Goal: Task Accomplishment & Management: Manage account settings

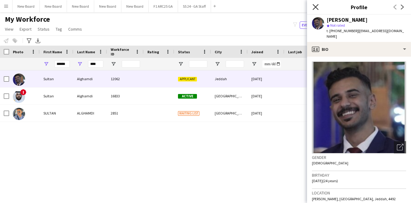
click at [315, 6] on icon at bounding box center [316, 7] width 6 height 6
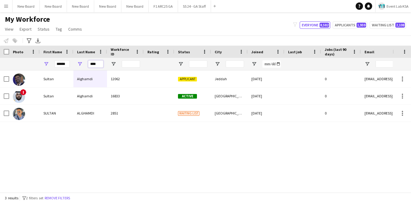
drag, startPoint x: 100, startPoint y: 66, endPoint x: 52, endPoint y: 63, distance: 47.8
click at [53, 63] on div "****** ****" at bounding box center [408, 64] width 817 height 12
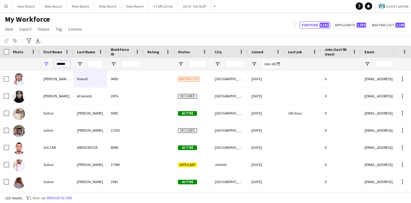
click at [62, 65] on input "******" at bounding box center [61, 63] width 15 height 7
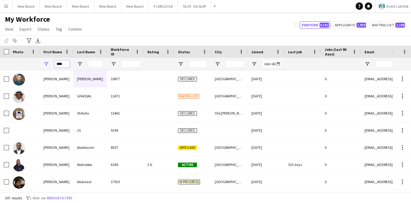
type input "****"
click at [92, 64] on input "Last Name Filter Input" at bounding box center [95, 63] width 15 height 7
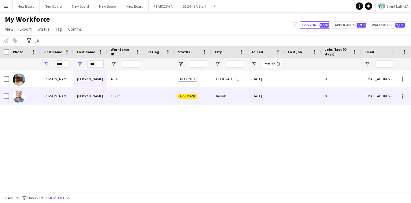
type input "***"
click at [95, 100] on div "[PERSON_NAME]" at bounding box center [90, 96] width 34 height 17
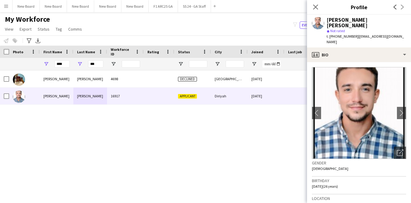
scroll to position [6, 0]
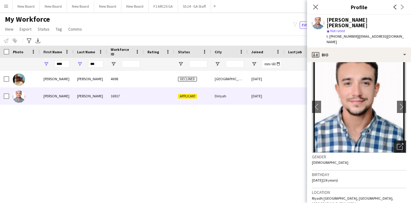
click at [397, 143] on icon "Open photos pop-in" at bounding box center [400, 146] width 6 height 6
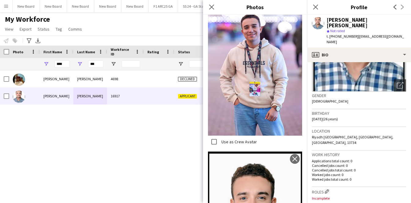
scroll to position [2636, 0]
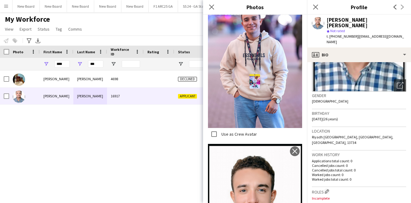
click at [347, 128] on h3 "Location" at bounding box center [359, 131] width 94 height 6
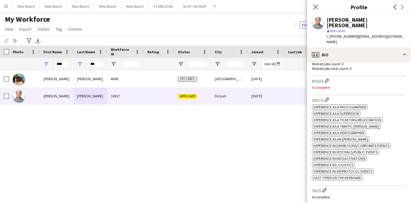
scroll to position [86, 0]
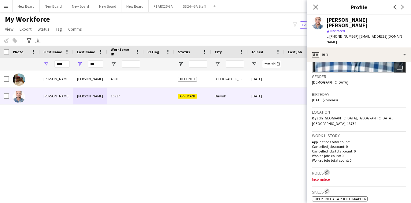
click at [327, 170] on app-icon "Edit crew company roles" at bounding box center [327, 172] width 4 height 4
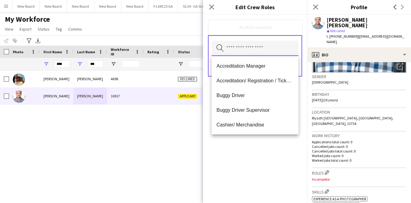
click at [252, 49] on input "text" at bounding box center [255, 48] width 87 height 15
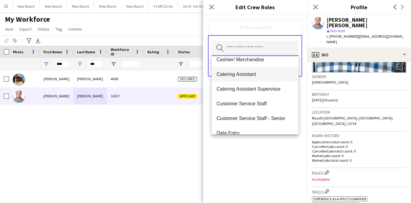
scroll to position [73, 0]
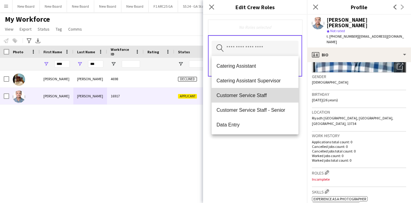
click at [269, 101] on mat-option "Customer Service Staff" at bounding box center [255, 95] width 87 height 15
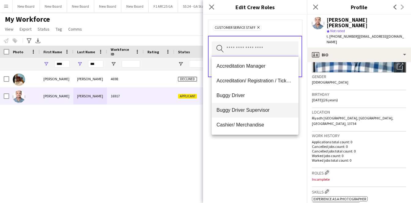
scroll to position [46, 0]
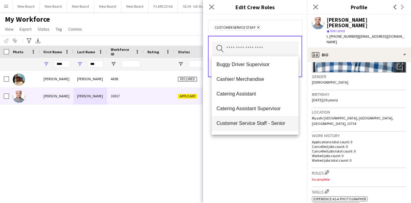
click at [270, 125] on span "Customer Service Staff - Senior" at bounding box center [255, 123] width 77 height 6
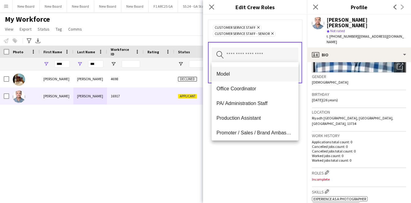
scroll to position [260, 0]
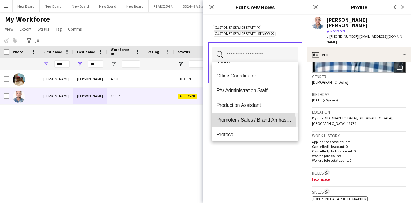
click at [244, 123] on mat-option "Promoter / Sales / Brand Ambassador" at bounding box center [255, 120] width 87 height 15
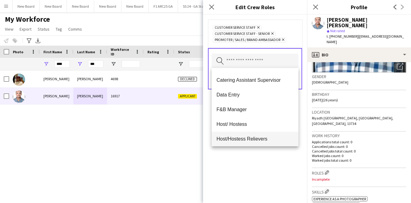
scroll to position [96, 0]
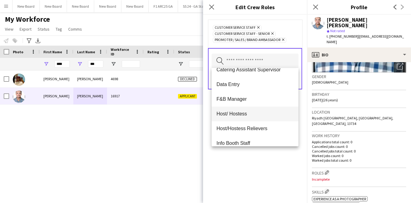
click at [256, 118] on mat-option "Host/ Hostess" at bounding box center [255, 114] width 87 height 15
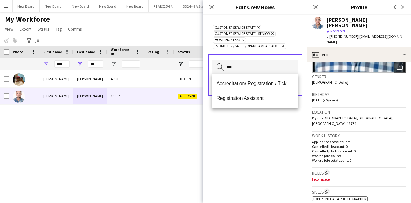
scroll to position [0, 0]
type input "****"
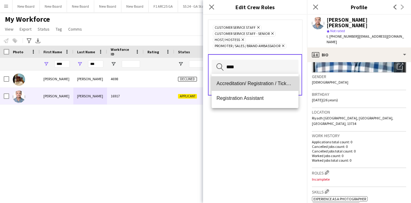
click at [284, 81] on span "Accreditation/ Registration / Ticketing" at bounding box center [255, 84] width 77 height 6
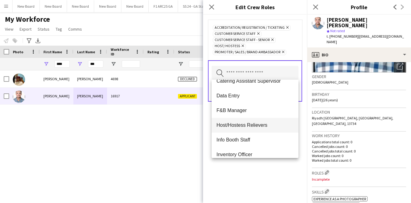
scroll to position [108, 0]
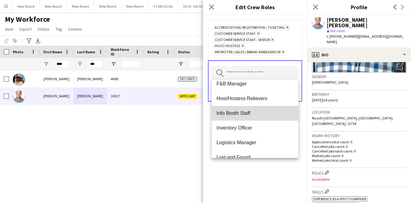
click at [259, 115] on span "Info Booth Staff" at bounding box center [255, 113] width 77 height 6
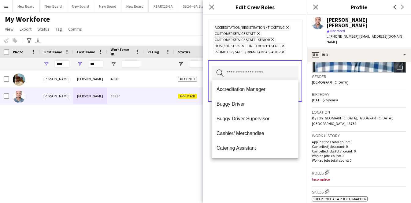
drag, startPoint x: 272, startPoint y: 172, endPoint x: 258, endPoint y: 159, distance: 18.8
click at [272, 172] on div "Accreditation/ Registration / Ticketing Remove Customer Service Staff Remove Cu…" at bounding box center [255, 109] width 104 height 188
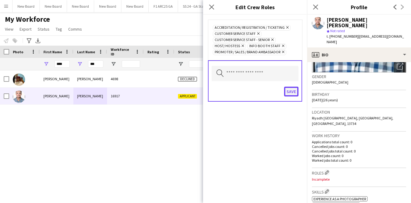
click at [288, 91] on button "Save" at bounding box center [291, 92] width 14 height 10
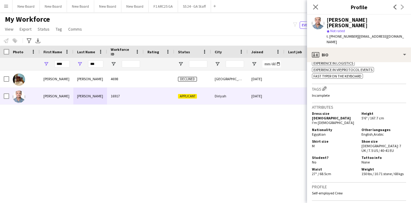
scroll to position [291, 0]
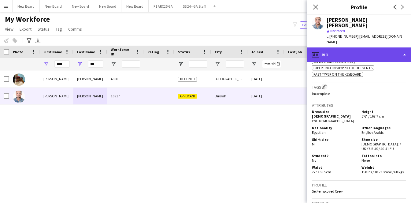
click at [338, 47] on div "profile Bio" at bounding box center [359, 54] width 104 height 15
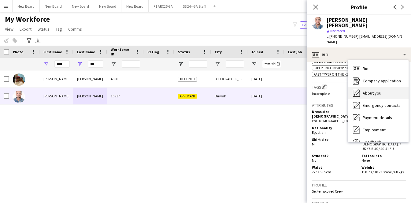
click at [373, 90] on span "About you" at bounding box center [372, 93] width 19 height 6
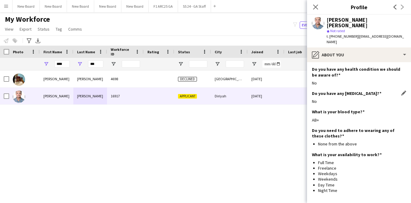
scroll to position [385, 0]
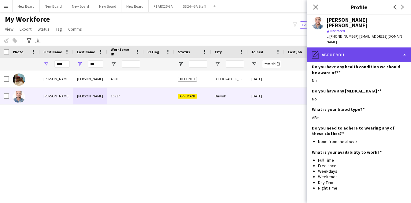
click at [333, 47] on div "pencil4 About you" at bounding box center [359, 54] width 104 height 15
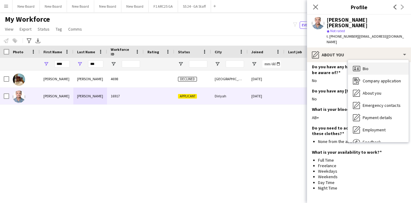
click at [355, 62] on div "Bio Bio" at bounding box center [378, 68] width 61 height 12
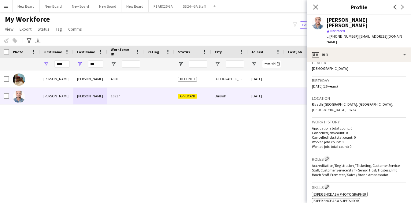
scroll to position [103, 0]
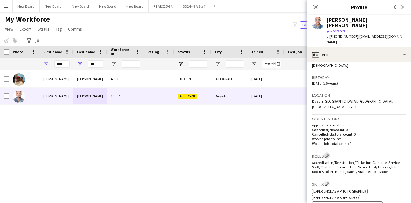
click at [328, 153] on app-icon "Edit crew company roles" at bounding box center [327, 155] width 4 height 4
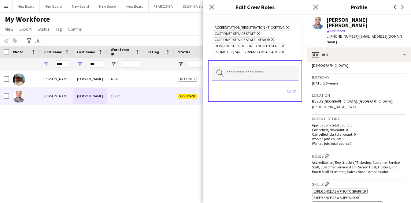
click at [249, 68] on input "text" at bounding box center [255, 73] width 87 height 15
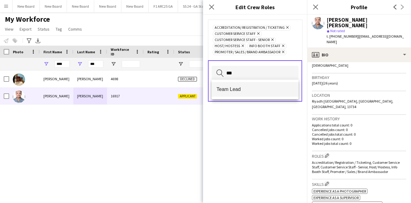
type input "***"
click at [257, 92] on mat-option "Team Lead" at bounding box center [255, 89] width 87 height 15
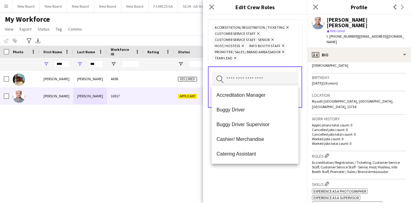
click at [278, 177] on div "Accreditation/ Registration / Ticketing Remove Customer Service Staff Remove Cu…" at bounding box center [255, 109] width 104 height 188
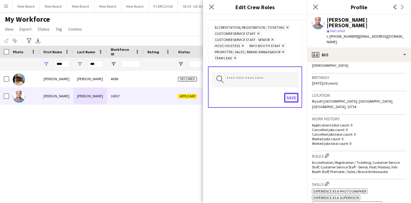
click at [292, 95] on button "Save" at bounding box center [291, 98] width 14 height 10
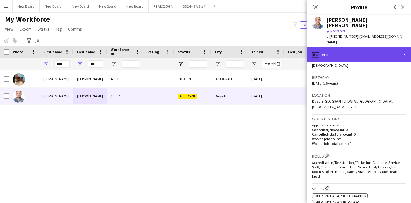
click at [334, 47] on div "profile Bio" at bounding box center [359, 54] width 104 height 15
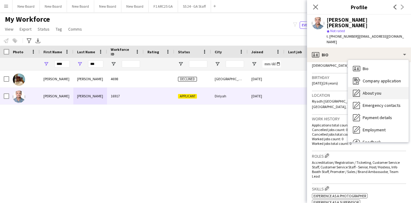
click at [381, 90] on span "About you" at bounding box center [372, 93] width 19 height 6
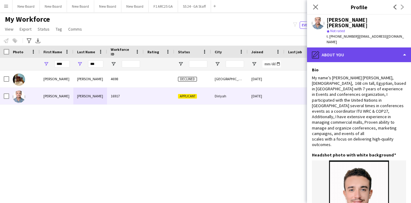
click at [355, 47] on div "pencil4 About you" at bounding box center [359, 54] width 104 height 15
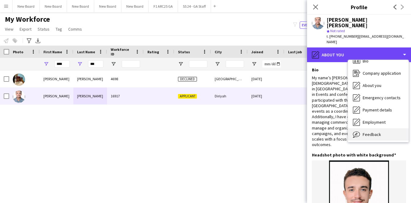
scroll to position [8, 0]
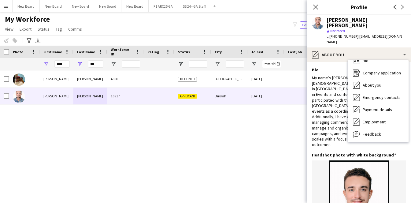
click at [336, 130] on div "My name’s [PERSON_NAME] [PERSON_NAME], [DEMOGRAPHIC_DATA], 168 cm tall, Egyptia…" at bounding box center [359, 111] width 94 height 73
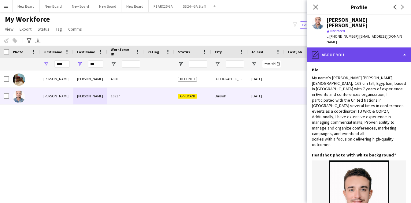
click at [358, 47] on div "pencil4 About you" at bounding box center [359, 54] width 104 height 15
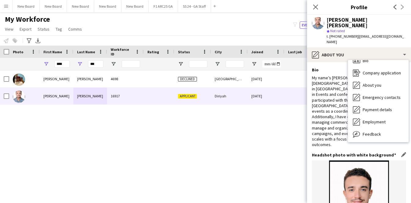
click at [316, 160] on img at bounding box center [359, 205] width 94 height 90
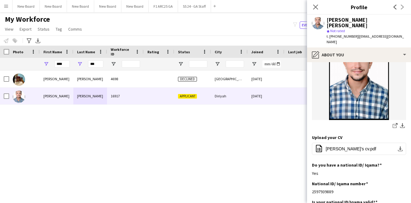
scroll to position [291, 0]
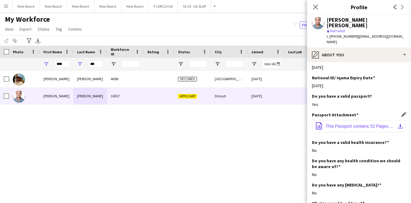
click at [345, 124] on span "This Passport contains 52 Pages.pdf" at bounding box center [360, 126] width 69 height 5
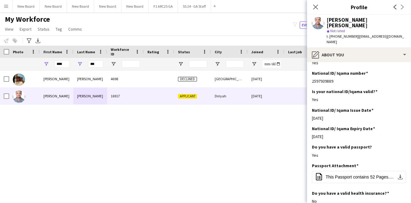
scroll to position [198, 0]
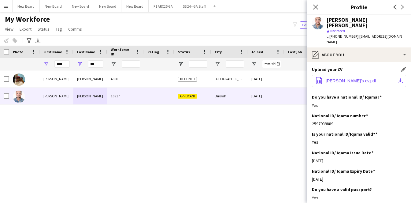
click at [344, 78] on span "[PERSON_NAME]’s cv.pdf" at bounding box center [351, 80] width 51 height 5
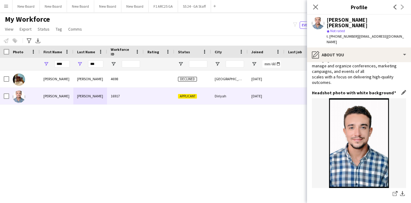
scroll to position [0, 0]
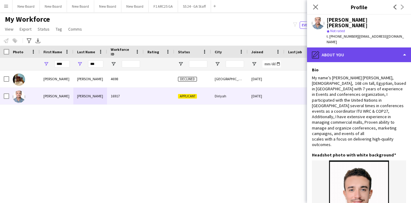
click at [343, 47] on div "pencil4 About you" at bounding box center [359, 54] width 104 height 15
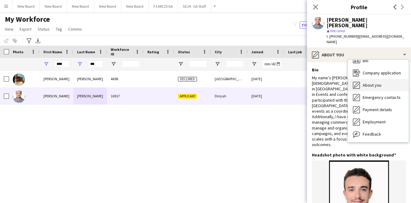
click at [385, 79] on div "About you About you" at bounding box center [378, 85] width 61 height 12
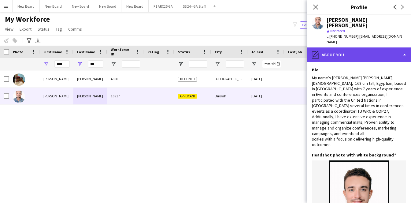
click at [352, 47] on div "pencil4 About you" at bounding box center [359, 54] width 104 height 15
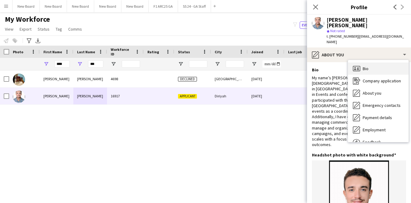
click at [389, 63] on div "Bio Bio" at bounding box center [378, 68] width 61 height 12
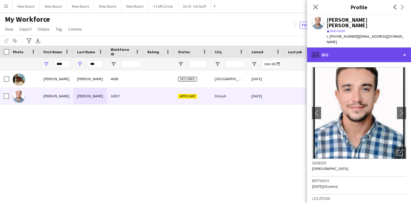
click at [346, 47] on div "profile Bio" at bounding box center [359, 54] width 104 height 15
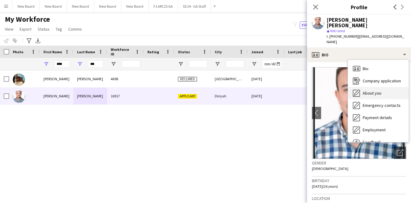
click at [371, 90] on span "About you" at bounding box center [372, 93] width 19 height 6
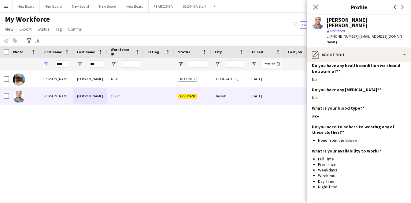
scroll to position [396, 0]
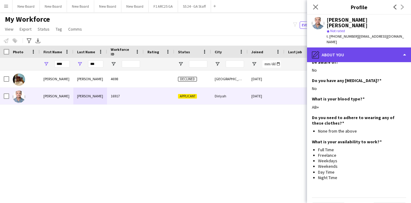
click at [353, 47] on div "pencil4 About you" at bounding box center [359, 54] width 104 height 15
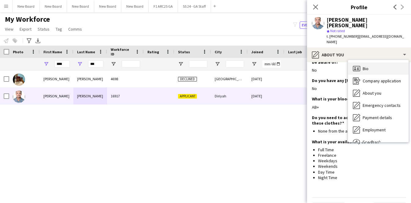
click at [386, 62] on div "Bio Bio" at bounding box center [378, 68] width 61 height 12
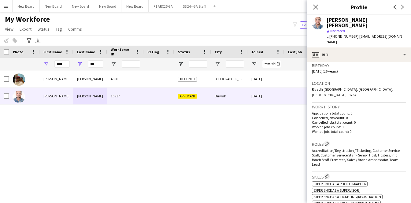
scroll to position [137, 0]
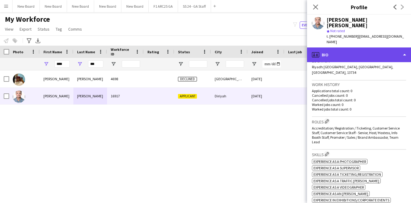
click at [358, 47] on div "profile Bio" at bounding box center [359, 54] width 104 height 15
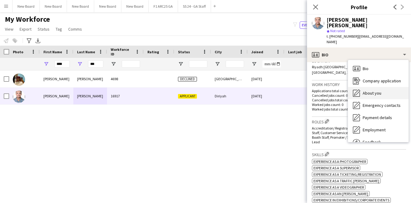
click at [388, 87] on div "About you About you" at bounding box center [378, 93] width 61 height 12
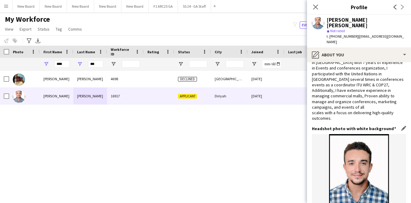
scroll to position [92, 0]
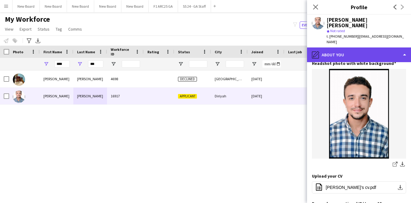
click at [346, 50] on div "pencil4 About you" at bounding box center [359, 54] width 104 height 15
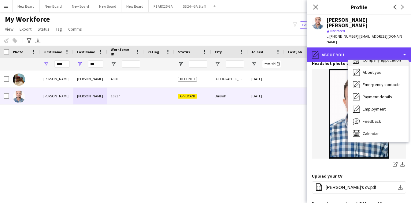
scroll to position [0, 0]
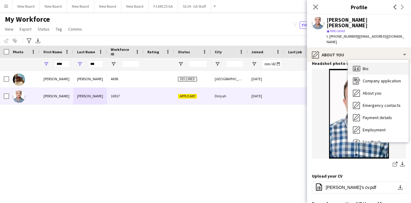
click at [376, 62] on div "Bio Bio" at bounding box center [378, 68] width 61 height 12
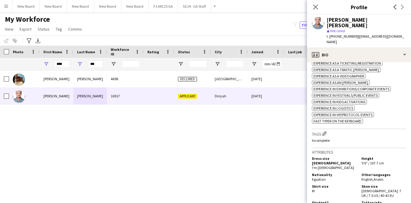
scroll to position [272, 0]
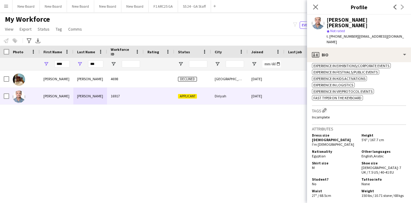
click at [319, 107] on h3 "Tags Edit crew company tags" at bounding box center [359, 110] width 94 height 6
click at [325, 108] on app-icon "Edit crew company tags" at bounding box center [325, 110] width 4 height 4
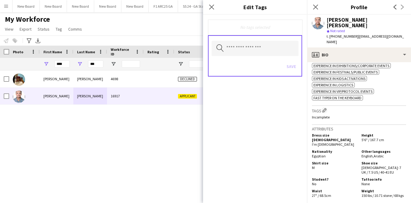
click at [246, 56] on div "Search by tag name Save" at bounding box center [255, 55] width 94 height 41
click at [256, 49] on input "text" at bounding box center [255, 48] width 87 height 15
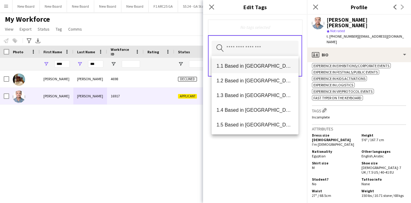
click at [260, 64] on span "1.1 Based in [GEOGRAPHIC_DATA]" at bounding box center [255, 66] width 77 height 6
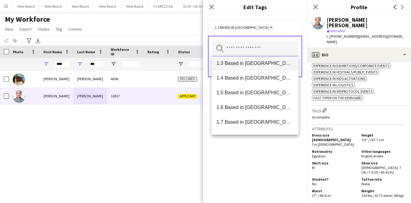
scroll to position [0, 0]
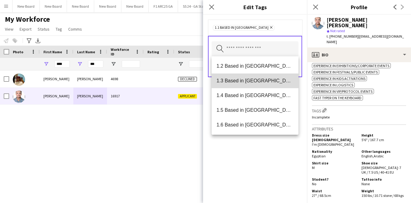
click at [263, 80] on span "1.3 Based in [GEOGRAPHIC_DATA]" at bounding box center [255, 81] width 77 height 6
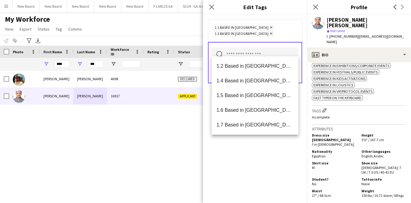
click at [249, 48] on input "text" at bounding box center [255, 54] width 87 height 15
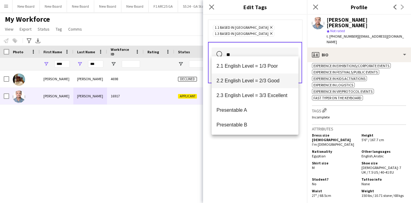
type input "**"
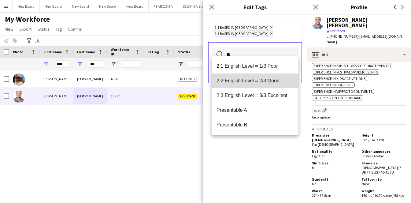
click at [269, 81] on span "2.2 English Level = 2/3 Good" at bounding box center [255, 81] width 77 height 6
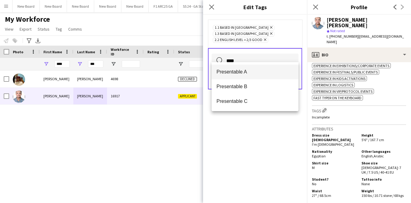
type input "****"
click at [244, 71] on span "Presentable A" at bounding box center [255, 72] width 77 height 6
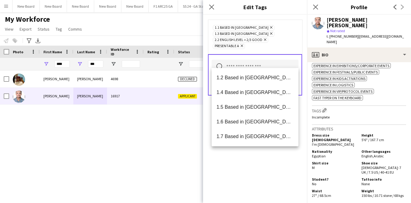
click at [265, 155] on div "1.1 Based in [GEOGRAPHIC_DATA] Remove 1.3 Based in [GEOGRAPHIC_DATA] Remove 2.2…" at bounding box center [255, 109] width 104 height 188
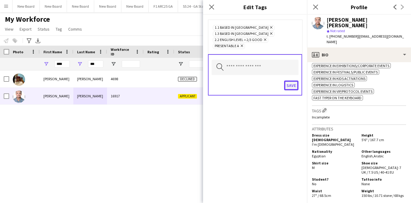
click at [288, 81] on button "Save" at bounding box center [291, 86] width 14 height 10
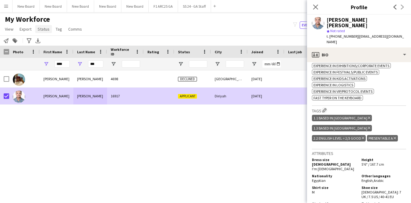
click at [43, 30] on span "Status" at bounding box center [44, 29] width 12 height 6
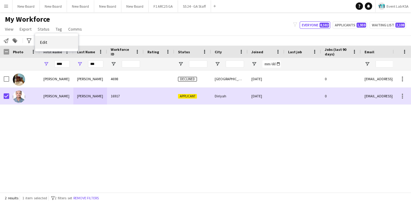
click at [60, 40] on link "Edit" at bounding box center [56, 42] width 43 height 13
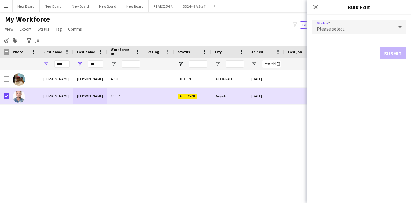
click at [377, 27] on div "Please select" at bounding box center [353, 27] width 82 height 15
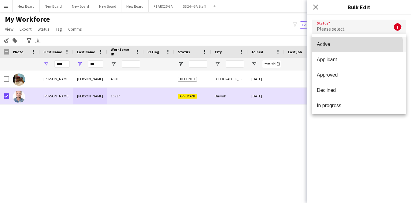
click at [335, 47] on span "Active" at bounding box center [359, 44] width 84 height 6
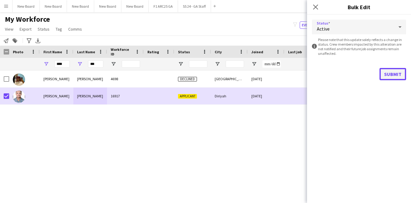
click at [388, 73] on button "Submit" at bounding box center [393, 74] width 27 height 12
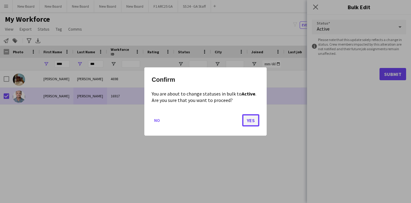
click at [252, 122] on button "Yes" at bounding box center [250, 120] width 17 height 12
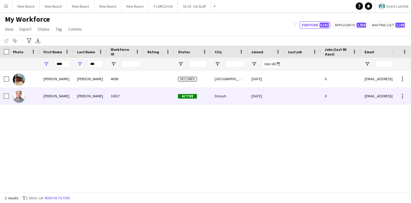
click at [168, 104] on div at bounding box center [159, 96] width 31 height 17
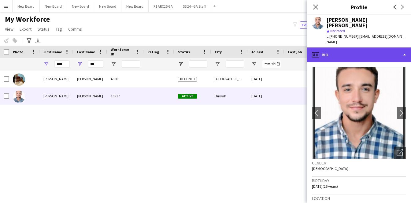
click at [343, 47] on div "profile Bio" at bounding box center [359, 54] width 104 height 15
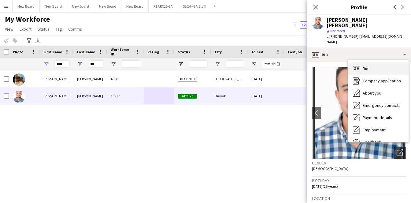
click at [381, 62] on div "Bio Bio" at bounding box center [378, 68] width 61 height 12
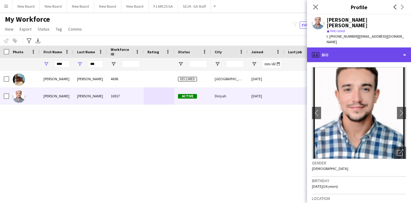
click at [375, 47] on div "profile Bio" at bounding box center [359, 54] width 104 height 15
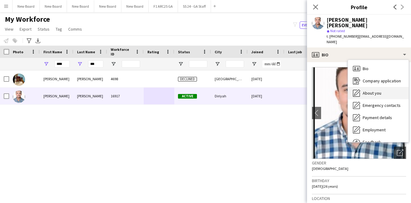
click at [377, 90] on span "About you" at bounding box center [372, 93] width 19 height 6
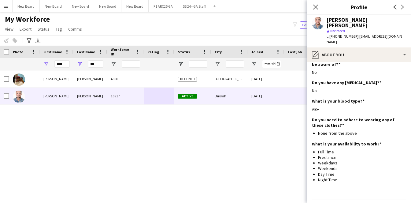
scroll to position [396, 0]
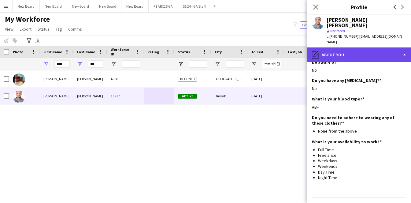
click at [369, 47] on div "pencil4 About you" at bounding box center [359, 54] width 104 height 15
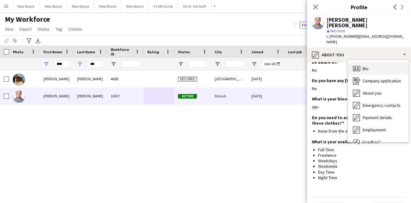
click at [370, 62] on div "Bio Bio" at bounding box center [378, 68] width 61 height 12
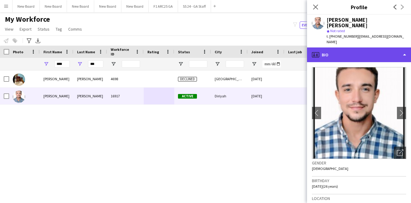
click at [335, 47] on div "profile Bio" at bounding box center [359, 54] width 104 height 15
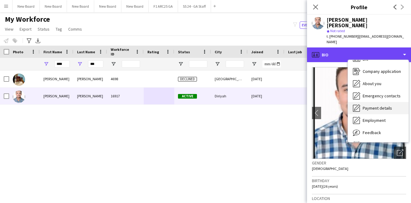
scroll to position [21, 0]
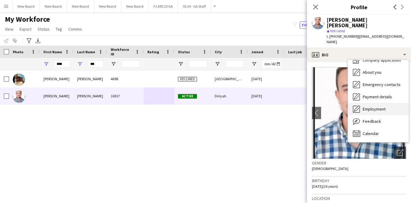
click at [376, 106] on span "Employment" at bounding box center [374, 109] width 23 height 6
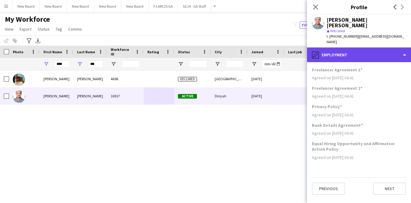
click at [357, 50] on div "pencil4 Employment" at bounding box center [359, 54] width 104 height 15
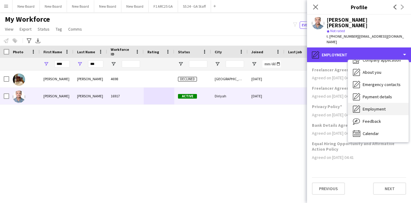
scroll to position [0, 0]
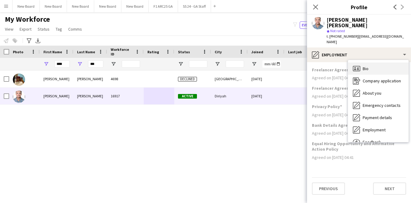
click at [366, 62] on div "Bio Bio" at bounding box center [378, 68] width 61 height 12
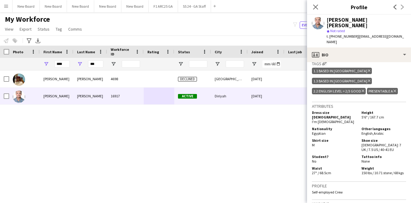
scroll to position [274, 0]
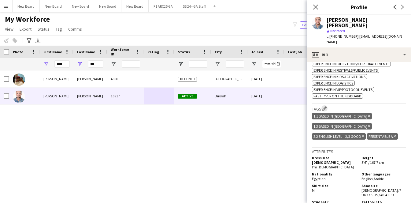
click at [325, 106] on app-icon "Edit crew company tags" at bounding box center [325, 108] width 4 height 4
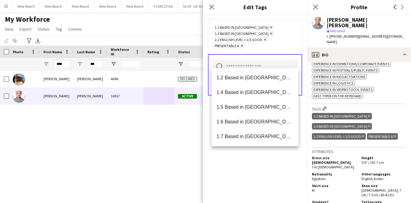
click at [230, 60] on input "text" at bounding box center [255, 67] width 87 height 15
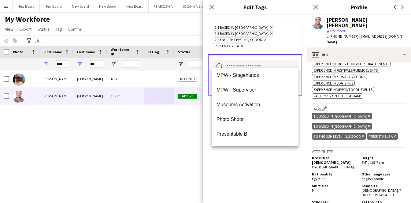
scroll to position [391, 0]
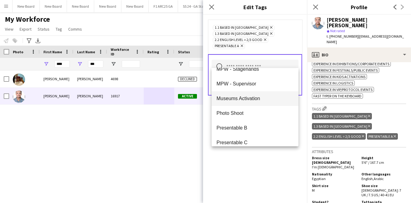
click at [251, 98] on span "Museums Activation" at bounding box center [255, 98] width 77 height 6
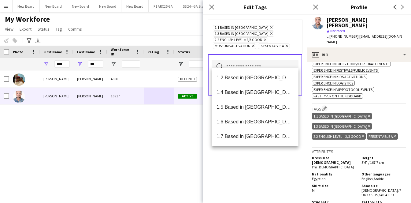
click at [268, 159] on div "1.1 Based in [GEOGRAPHIC_DATA] Remove 1.3 Based in [GEOGRAPHIC_DATA] Remove 2.2…" at bounding box center [255, 109] width 104 height 188
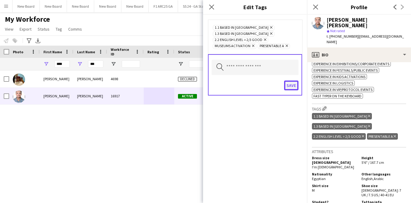
click at [289, 81] on button "Save" at bounding box center [291, 86] width 14 height 10
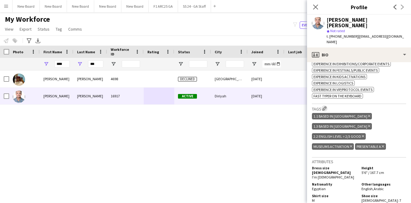
click at [324, 106] on app-icon "Edit crew company tags" at bounding box center [325, 108] width 4 height 4
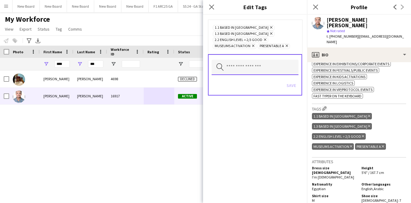
click at [254, 62] on input "text" at bounding box center [255, 67] width 87 height 15
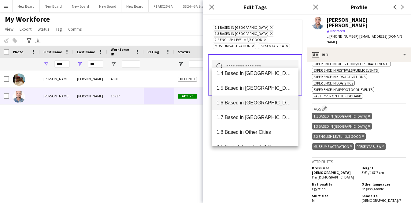
scroll to position [0, 0]
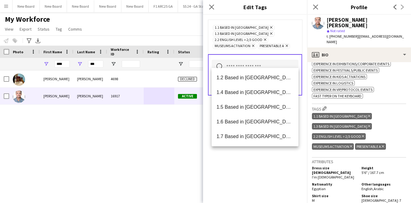
click at [243, 172] on div "1.1 Based in [GEOGRAPHIC_DATA] Remove 1.3 Based in [GEOGRAPHIC_DATA] Remove 2.2…" at bounding box center [255, 109] width 104 height 188
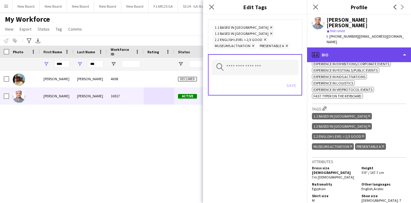
click at [345, 47] on div "profile Bio" at bounding box center [359, 54] width 104 height 15
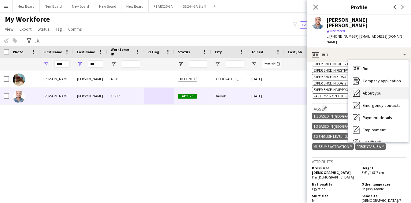
click at [368, 87] on div "About you About you" at bounding box center [378, 93] width 61 height 12
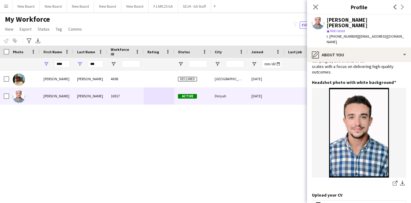
scroll to position [99, 0]
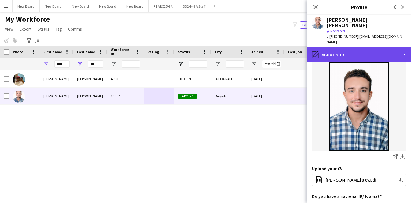
click at [348, 47] on div "pencil4 About you" at bounding box center [359, 54] width 104 height 15
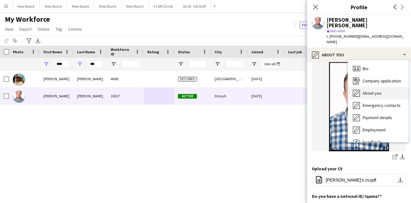
click at [378, 90] on span "About you" at bounding box center [372, 93] width 19 height 6
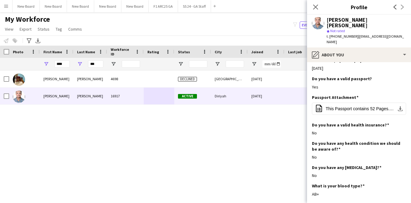
scroll to position [315, 0]
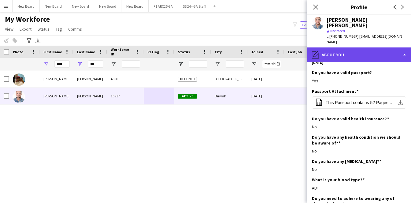
click at [354, 47] on div "pencil4 About you" at bounding box center [359, 54] width 104 height 15
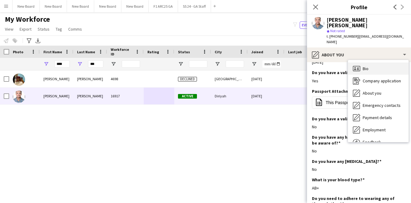
click at [376, 62] on div "Bio Bio" at bounding box center [378, 68] width 61 height 12
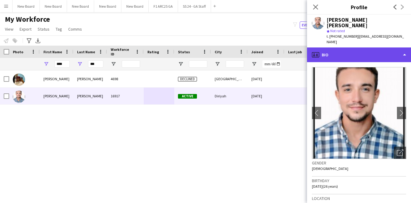
click at [345, 47] on div "profile Bio" at bounding box center [359, 54] width 104 height 15
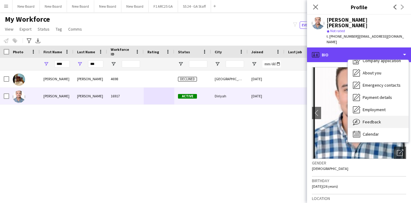
scroll to position [21, 0]
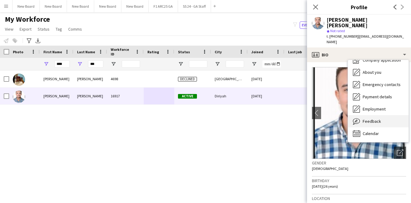
click at [363, 118] on span "Feedback" at bounding box center [372, 121] width 18 height 6
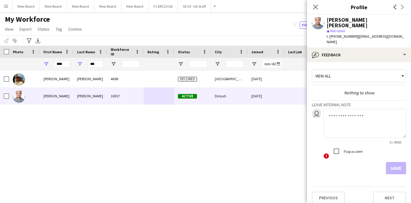
click at [345, 113] on textarea at bounding box center [365, 123] width 83 height 29
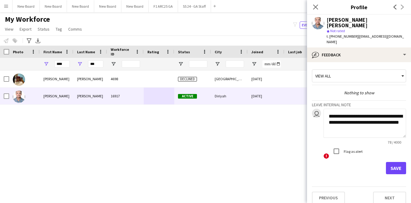
type textarea "**********"
click at [395, 162] on button "Save" at bounding box center [396, 168] width 20 height 12
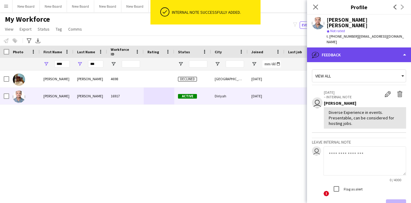
click at [332, 47] on div "bubble-pencil Feedback" at bounding box center [359, 54] width 104 height 15
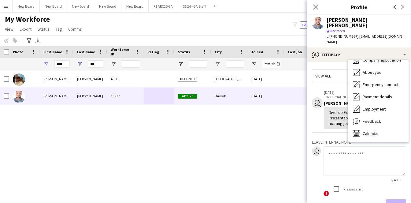
click at [189, 121] on div "[PERSON_NAME] 4698 Declined [GEOGRAPHIC_DATA] [DATE] 0 [EMAIL_ADDRESS][DOMAIN_N…" at bounding box center [196, 131] width 393 height 122
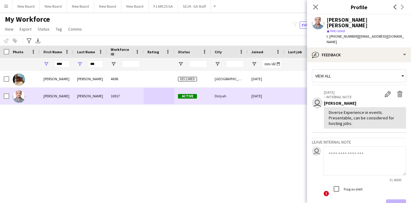
click at [94, 102] on div "[PERSON_NAME]" at bounding box center [90, 96] width 34 height 17
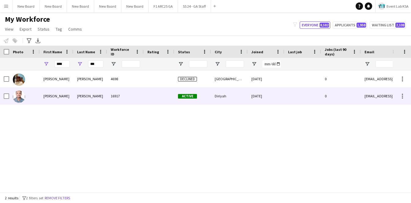
click at [235, 98] on div "Diriyah" at bounding box center [229, 96] width 37 height 17
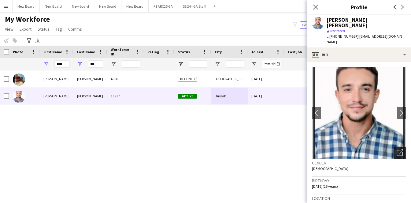
click at [397, 149] on icon "Open photos pop-in" at bounding box center [400, 152] width 6 height 6
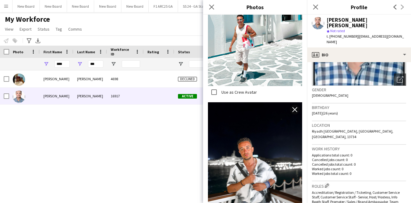
scroll to position [1547, 0]
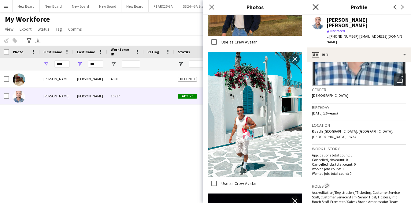
click at [317, 7] on icon "Close pop-in" at bounding box center [316, 7] width 6 height 6
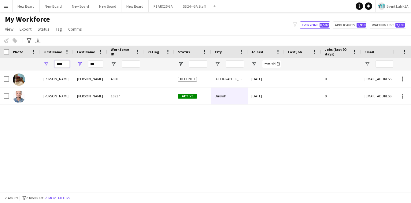
click at [63, 65] on input "****" at bounding box center [61, 63] width 15 height 7
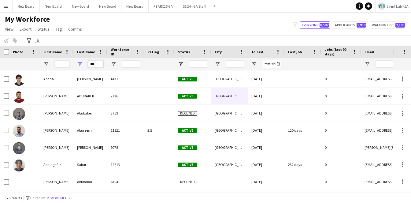
click at [95, 63] on input "***" at bounding box center [95, 63] width 15 height 7
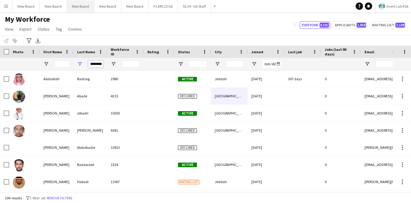
scroll to position [0, 1]
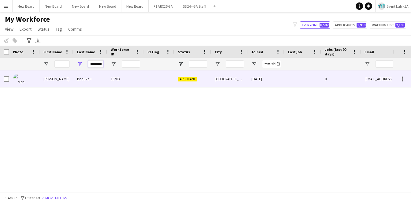
type input "********"
click at [103, 82] on div "Badukail" at bounding box center [90, 78] width 34 height 17
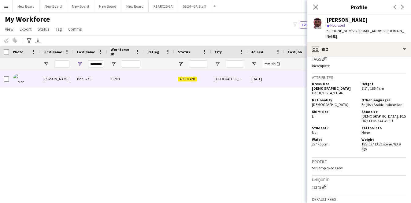
scroll to position [430, 0]
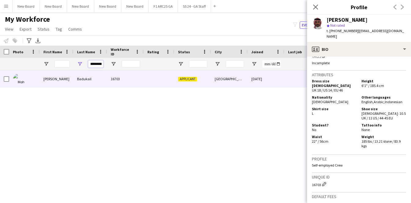
click at [96, 65] on input "********" at bounding box center [95, 63] width 15 height 7
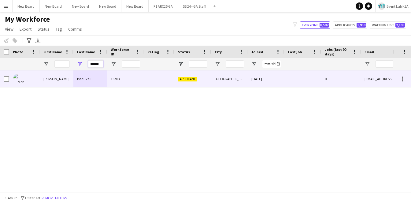
type input "******"
click at [80, 78] on div "Badukail" at bounding box center [90, 78] width 34 height 17
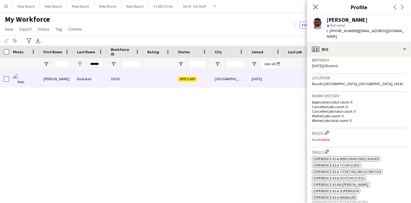
scroll to position [97, 0]
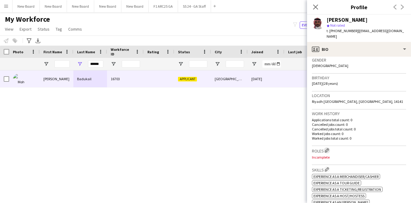
click at [328, 148] on app-icon "Edit crew company roles" at bounding box center [327, 150] width 4 height 4
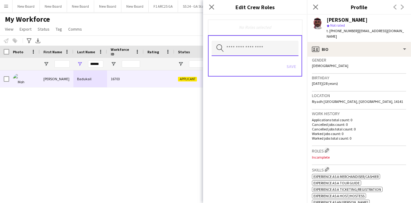
click at [253, 50] on input "text" at bounding box center [255, 48] width 87 height 15
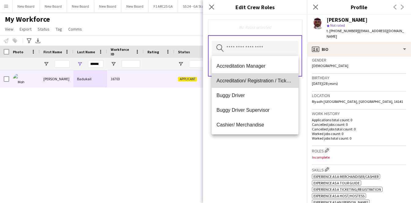
click at [268, 82] on span "Accreditation/ Registration / Ticketing" at bounding box center [255, 81] width 77 height 6
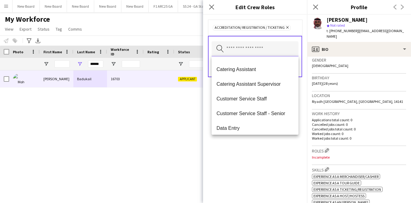
scroll to position [56, 0]
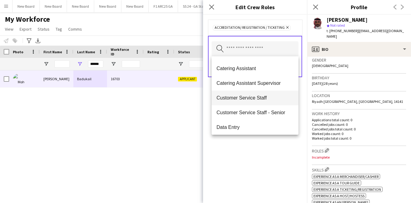
click at [253, 102] on mat-option "Customer Service Staff" at bounding box center [255, 98] width 87 height 15
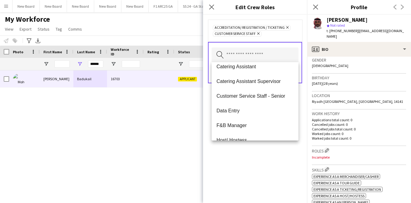
scroll to position [66, 0]
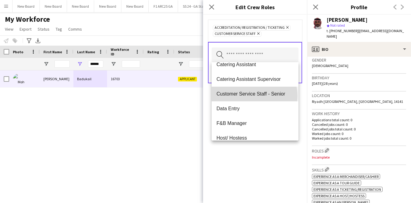
click at [254, 95] on span "Customer Service Staff - Senior" at bounding box center [255, 94] width 77 height 6
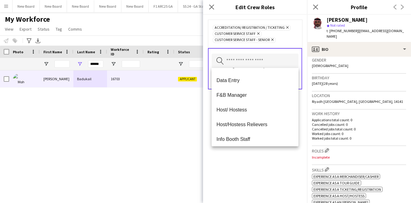
scroll to position [86, 0]
click at [251, 110] on span "Host/ Hostess" at bounding box center [255, 110] width 77 height 6
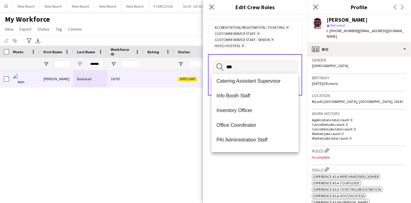
scroll to position [0, 0]
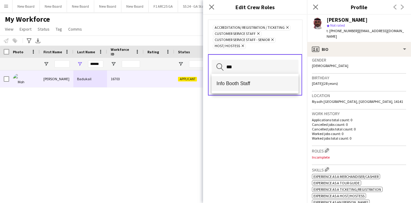
type input "***"
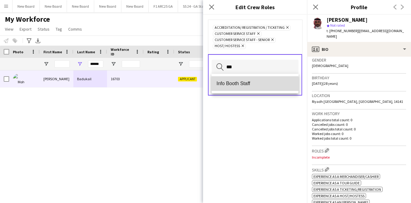
click at [254, 88] on mat-option "Info Booth Staff" at bounding box center [255, 83] width 87 height 15
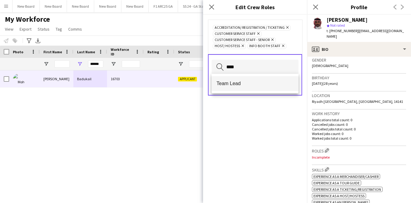
type input "****"
click at [249, 84] on span "Team Lead" at bounding box center [255, 84] width 77 height 6
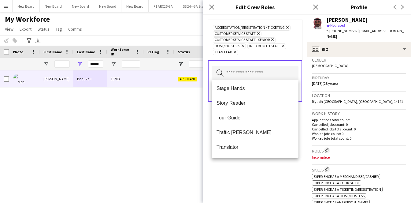
scroll to position [531, 0]
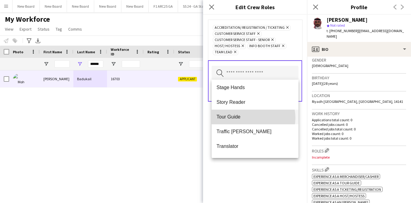
click at [250, 118] on span "Tour Guide" at bounding box center [255, 117] width 77 height 6
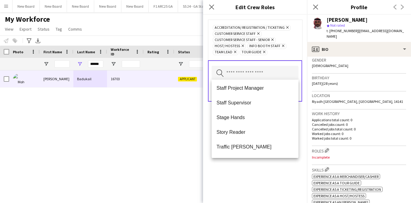
scroll to position [501, 0]
click at [247, 149] on span "Traffic [PERSON_NAME]" at bounding box center [255, 147] width 77 height 6
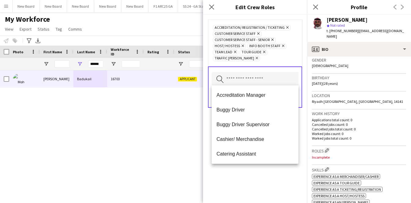
click at [273, 183] on div "Accreditation/ Registration / Ticketing Remove Customer Service Staff Remove Cu…" at bounding box center [255, 109] width 104 height 188
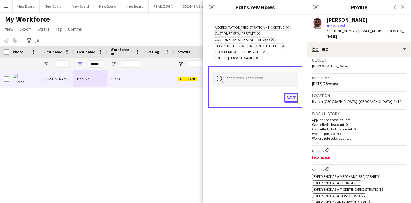
click at [295, 96] on button "Save" at bounding box center [291, 98] width 14 height 10
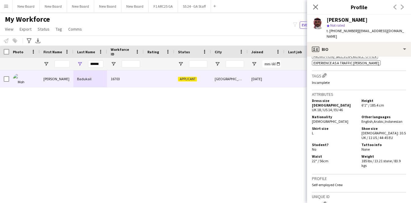
scroll to position [421, 0]
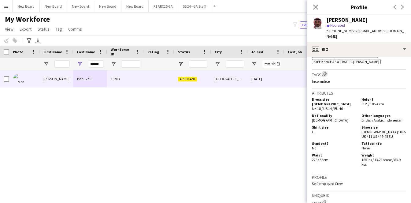
click at [327, 72] on app-icon "Edit crew company tags" at bounding box center [325, 74] width 4 height 4
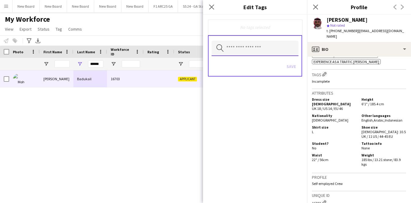
click at [227, 47] on input "text" at bounding box center [255, 48] width 87 height 15
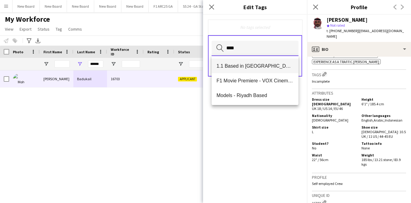
type input "****"
click at [251, 69] on mat-option "1.1 Based in [GEOGRAPHIC_DATA]" at bounding box center [255, 65] width 87 height 15
type input "****"
click at [240, 63] on mat-option "1.3 Based in [GEOGRAPHIC_DATA]" at bounding box center [255, 66] width 87 height 15
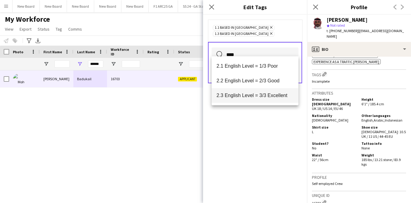
type input "****"
click at [268, 96] on span "2.3 English Level = 3/3 Excellent" at bounding box center [255, 95] width 77 height 6
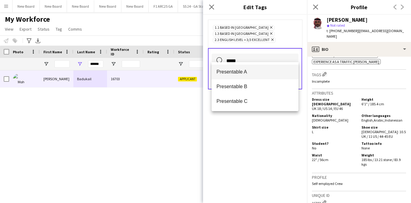
type input "*****"
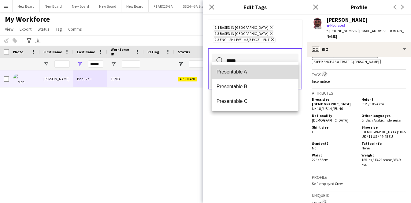
click at [258, 74] on span "Presentable A" at bounding box center [255, 72] width 77 height 6
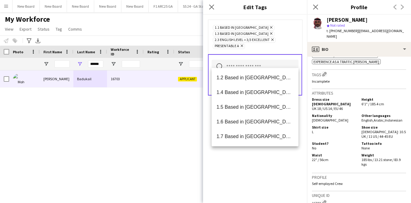
click at [271, 166] on div "1.1 Based in [GEOGRAPHIC_DATA] Remove 1.3 Based in [GEOGRAPHIC_DATA] Remove 2.3…" at bounding box center [255, 109] width 104 height 188
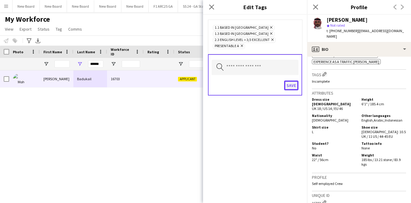
click at [289, 81] on button "Save" at bounding box center [291, 86] width 14 height 10
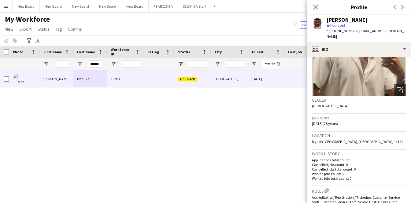
scroll to position [0, 0]
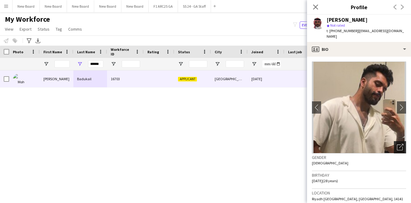
click at [397, 144] on icon "Open photos pop-in" at bounding box center [400, 147] width 6 height 6
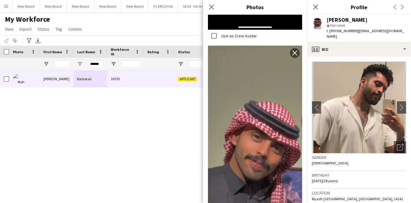
scroll to position [596, 0]
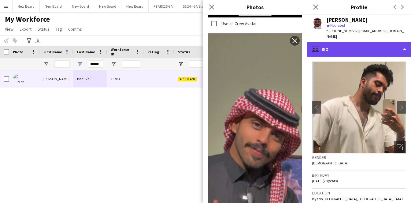
click at [354, 42] on div "profile Bio" at bounding box center [359, 49] width 104 height 15
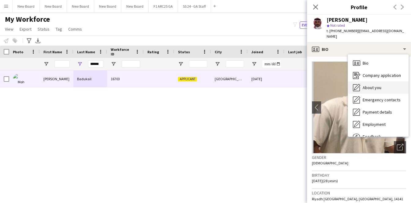
click at [375, 85] on span "About you" at bounding box center [372, 88] width 19 height 6
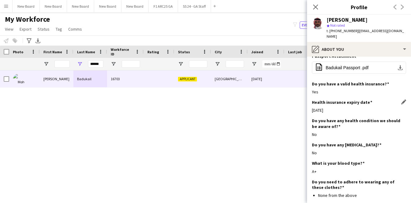
scroll to position [321, 0]
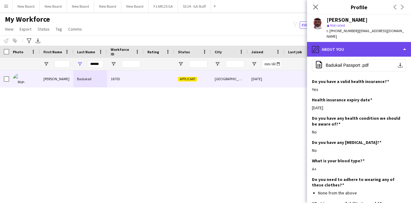
click at [355, 48] on div "pencil4 About you" at bounding box center [359, 49] width 104 height 15
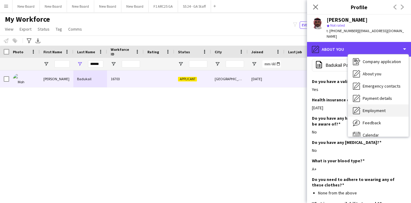
scroll to position [21, 0]
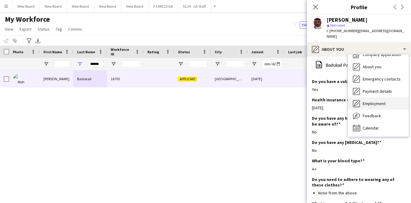
click at [375, 113] on div "Feedback Feedback" at bounding box center [378, 116] width 61 height 12
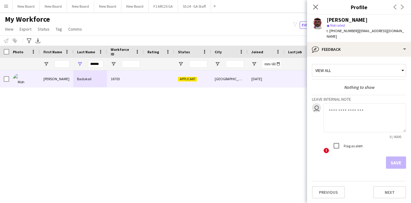
click at [348, 103] on textarea at bounding box center [365, 117] width 83 height 29
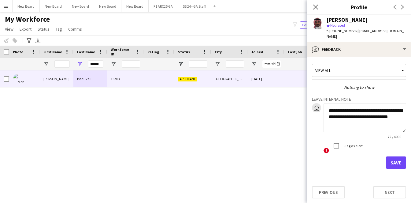
type textarea "**********"
click at [393, 156] on button "Save" at bounding box center [396, 162] width 20 height 12
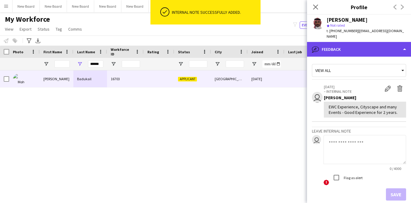
click at [367, 47] on div "bubble-pencil Feedback" at bounding box center [359, 49] width 104 height 15
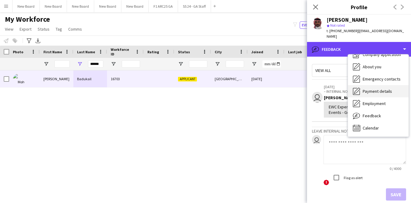
scroll to position [0, 0]
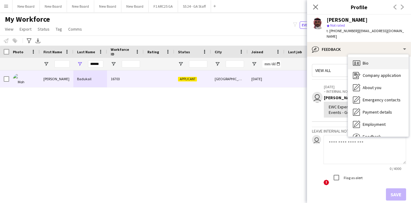
click at [376, 59] on div "Bio Bio" at bounding box center [378, 63] width 61 height 12
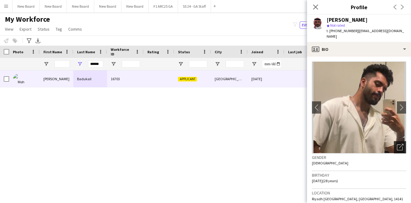
click at [397, 144] on icon at bounding box center [400, 147] width 6 height 6
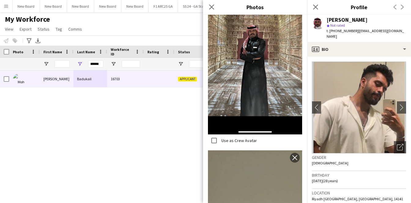
scroll to position [477, 0]
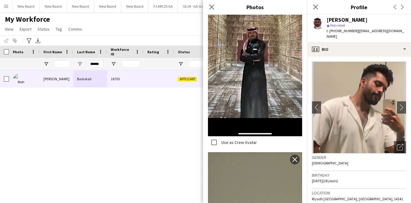
click at [366, 160] on div "Gender [DEMOGRAPHIC_DATA]" at bounding box center [359, 162] width 94 height 18
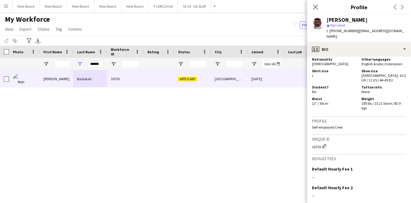
scroll to position [551, 0]
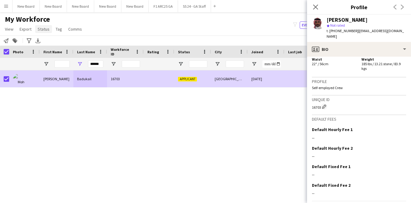
click at [43, 28] on span "Status" at bounding box center [44, 29] width 12 height 6
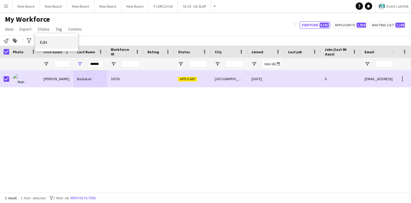
click at [58, 46] on link "Edit" at bounding box center [56, 42] width 43 height 13
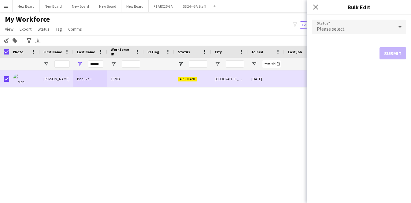
click at [345, 32] on div "Please select" at bounding box center [353, 27] width 82 height 15
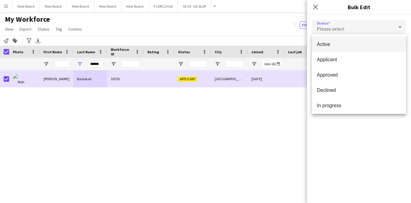
click at [342, 49] on mat-option "Active" at bounding box center [359, 44] width 94 height 15
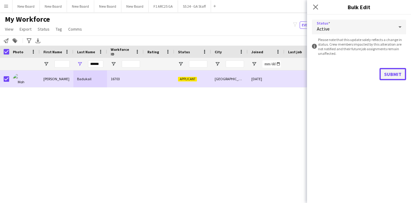
click at [388, 79] on button "Submit" at bounding box center [393, 74] width 27 height 12
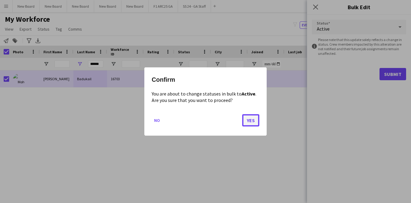
click at [257, 120] on button "Yes" at bounding box center [250, 120] width 17 height 12
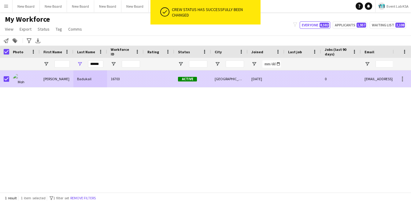
click at [96, 82] on div "Badukail" at bounding box center [90, 78] width 34 height 17
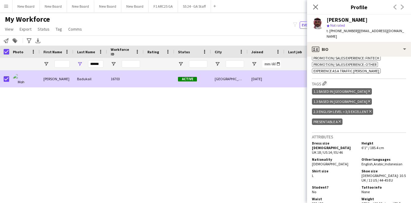
scroll to position [413, 0]
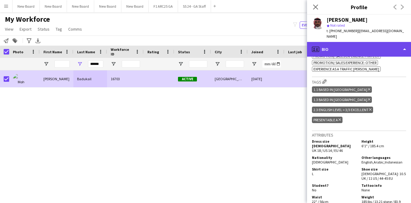
click at [366, 46] on div "profile Bio" at bounding box center [359, 49] width 104 height 15
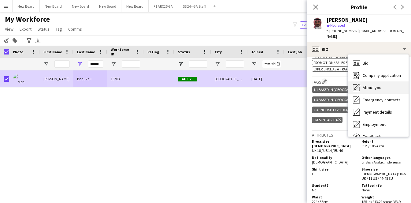
click at [378, 85] on span "About you" at bounding box center [372, 88] width 19 height 6
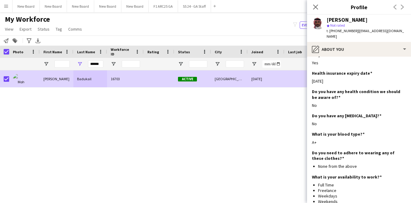
scroll to position [354, 0]
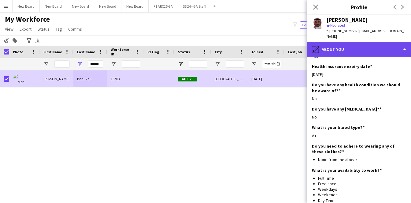
click at [353, 44] on div "pencil4 About you" at bounding box center [359, 49] width 104 height 15
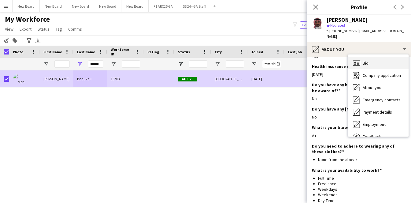
click at [359, 59] on icon "Bio" at bounding box center [356, 62] width 7 height 7
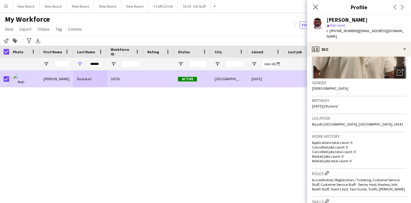
scroll to position [73, 0]
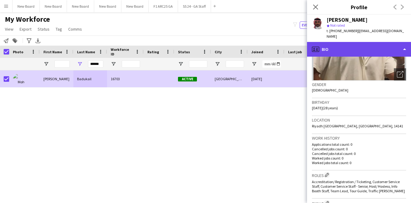
click at [379, 48] on div "profile Bio" at bounding box center [359, 49] width 104 height 15
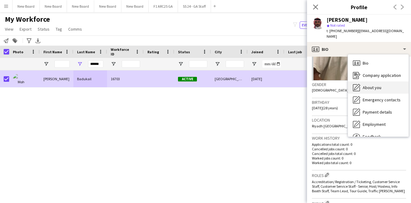
click at [366, 85] on span "About you" at bounding box center [372, 88] width 19 height 6
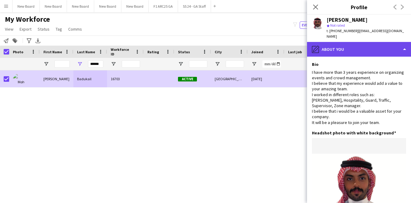
click at [367, 44] on div "pencil4 About you" at bounding box center [359, 49] width 104 height 15
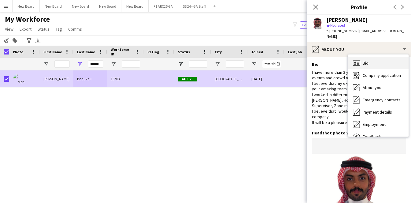
click at [372, 57] on div "Bio Bio" at bounding box center [378, 63] width 61 height 12
